Goal: Find specific page/section: Find specific page/section

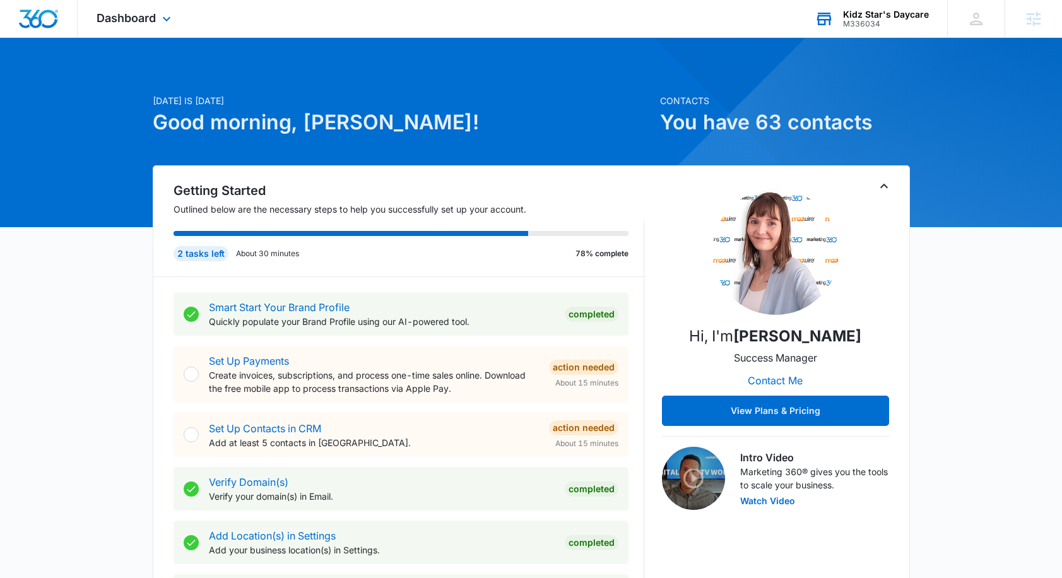
click at [892, 20] on div "M336034" at bounding box center [886, 24] width 86 height 9
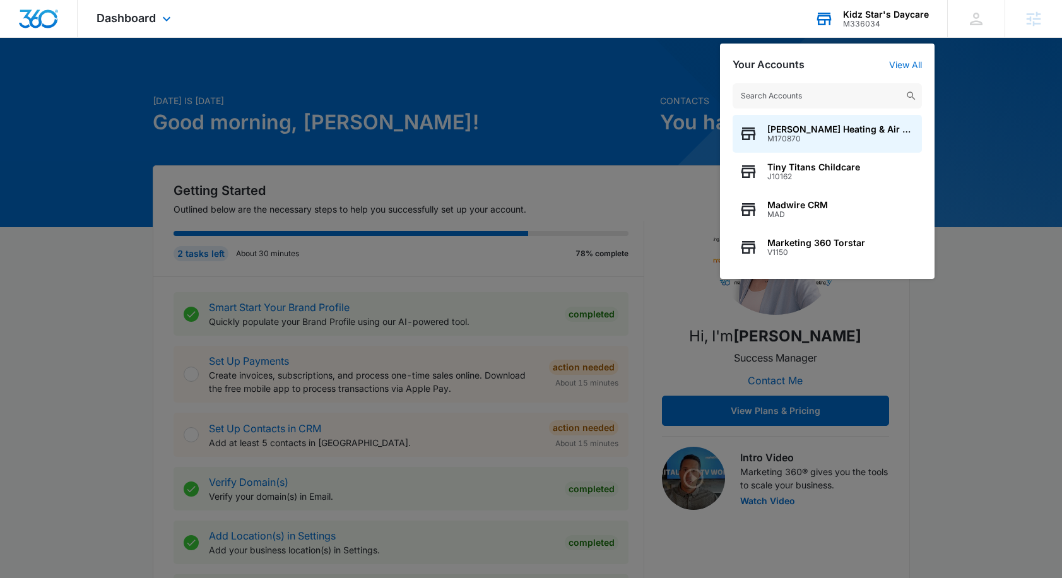
click at [780, 95] on input "text" at bounding box center [827, 95] width 189 height 25
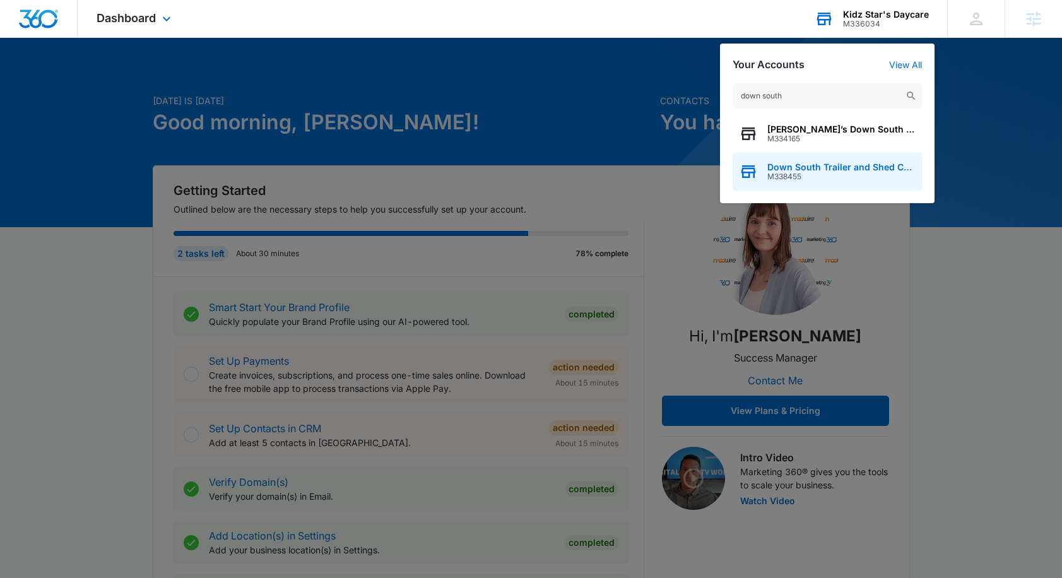
type input "down south"
click at [779, 173] on span "M338455" at bounding box center [841, 176] width 148 height 9
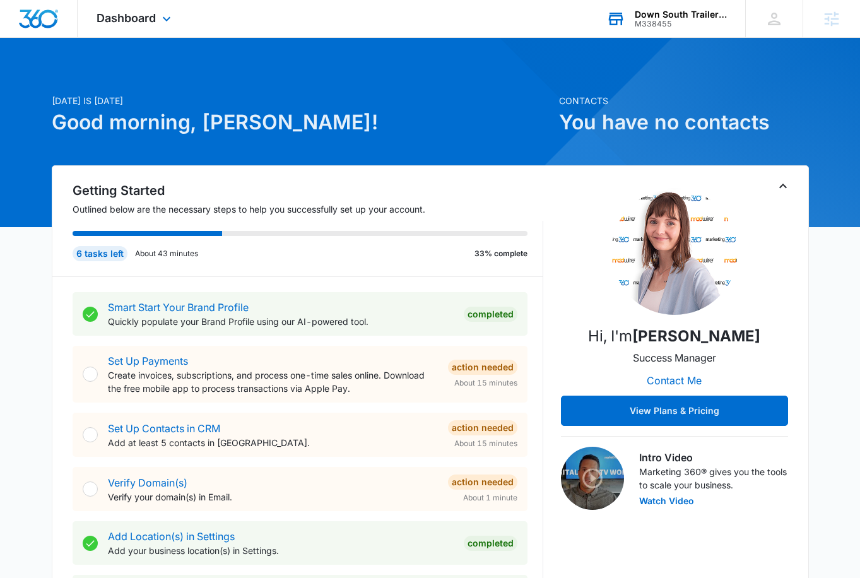
click at [643, 14] on div "Down South Trailer and Shed Company" at bounding box center [681, 14] width 92 height 10
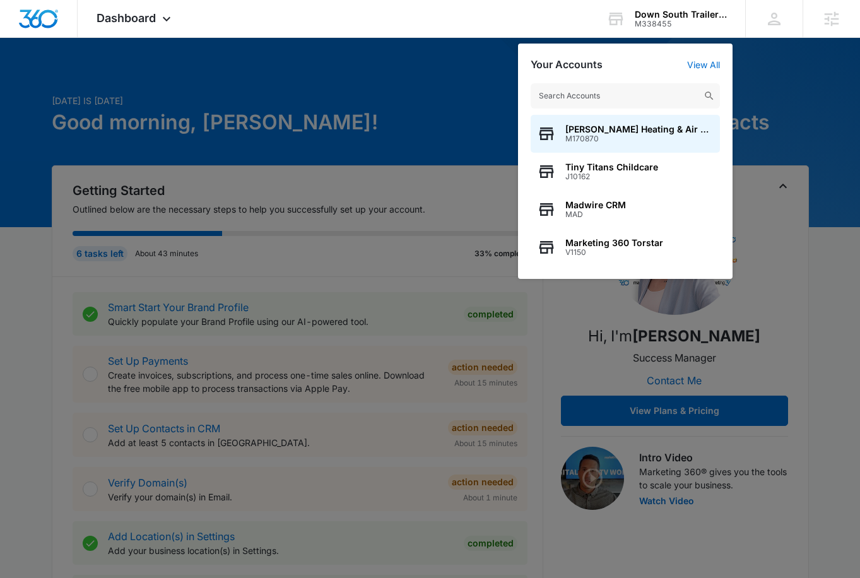
click at [610, 93] on input "text" at bounding box center [625, 95] width 189 height 25
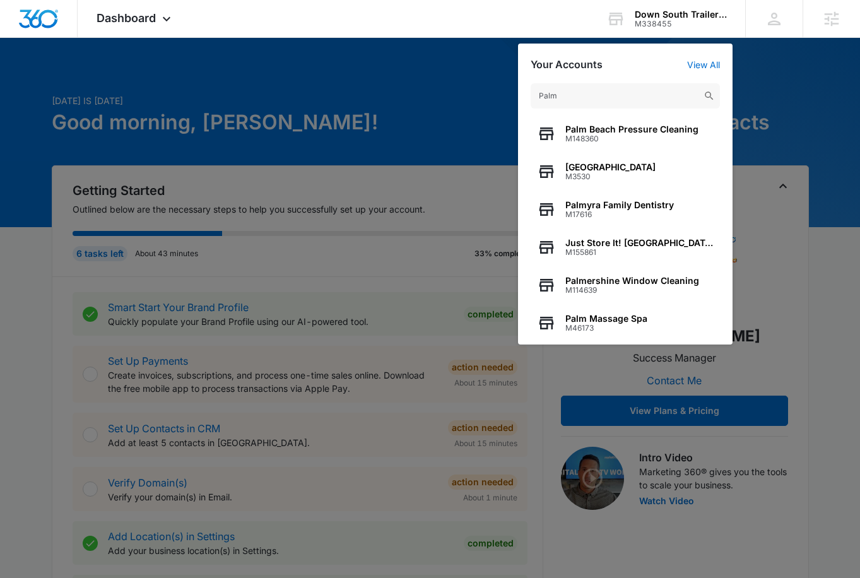
click at [586, 92] on input "Palm" at bounding box center [625, 95] width 189 height 25
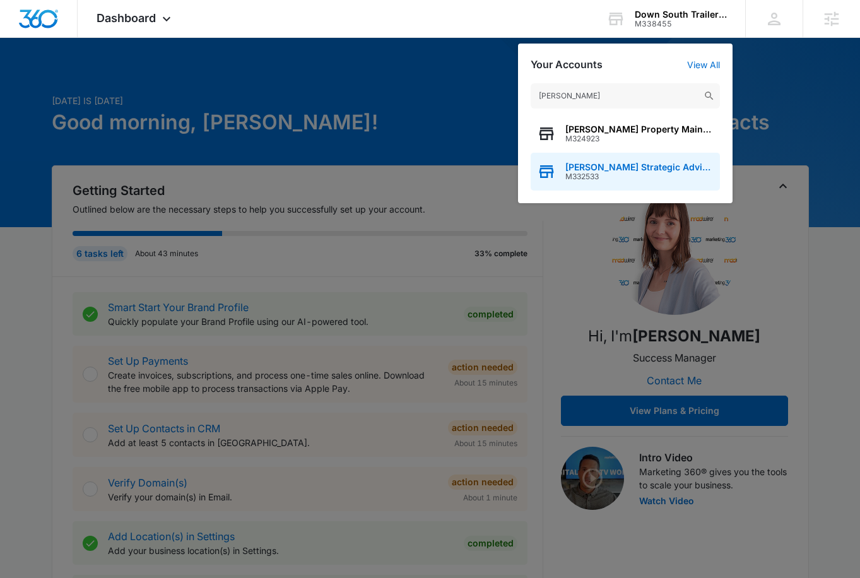
type input "[PERSON_NAME]"
click at [586, 172] on span "M332533" at bounding box center [639, 176] width 148 height 9
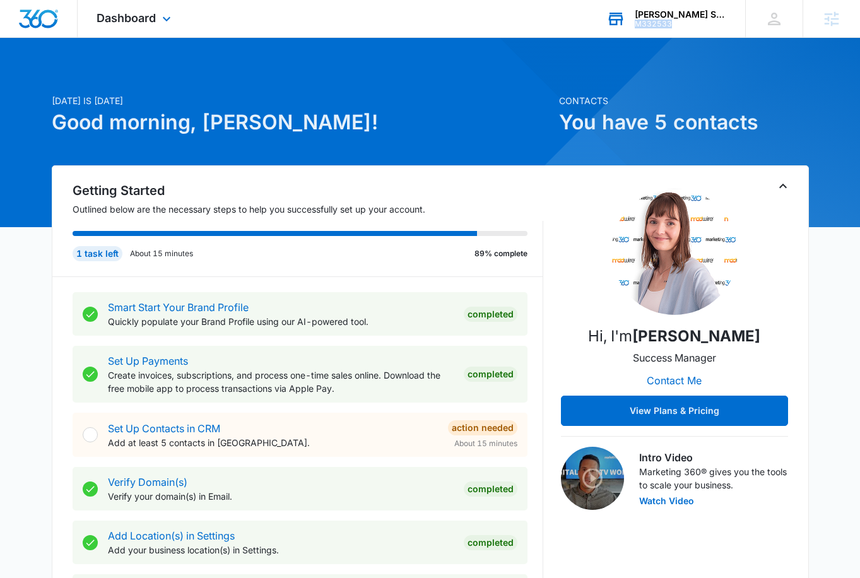
drag, startPoint x: 675, startPoint y: 25, endPoint x: 636, endPoint y: 22, distance: 38.6
click at [636, 22] on div "M332533" at bounding box center [681, 24] width 92 height 9
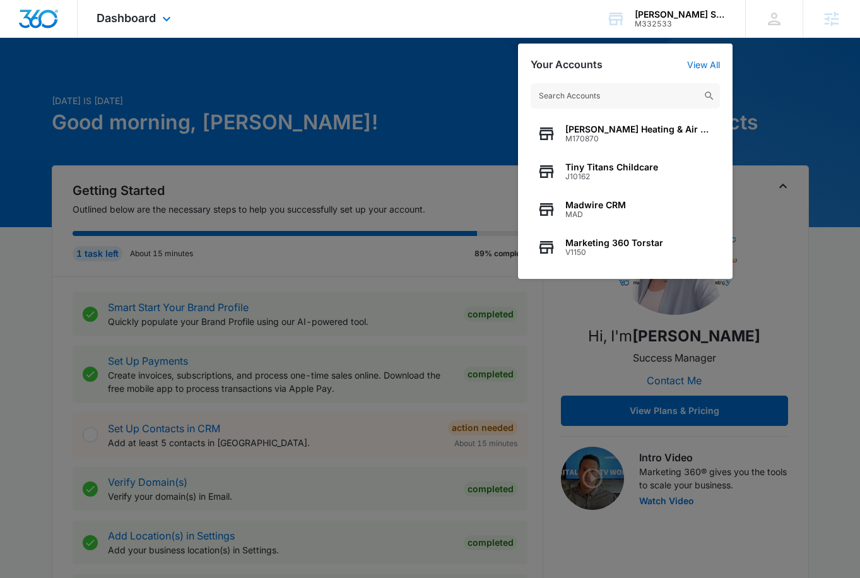
click at [129, 25] on div "Dashboard Apps Reputation Websites Forms CRM Email Social Payments POS Content …" at bounding box center [135, 18] width 115 height 37
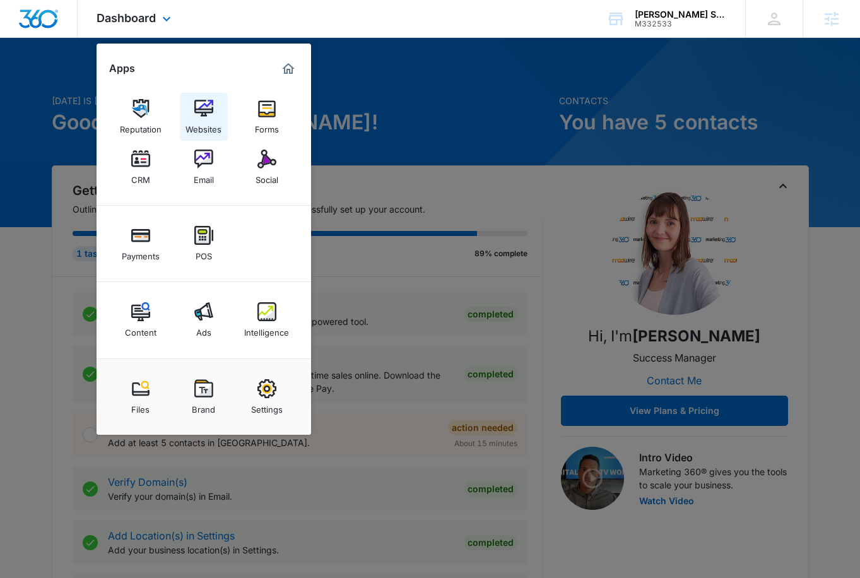
click at [210, 107] on img at bounding box center [203, 108] width 19 height 19
